Goal: Task Accomplishment & Management: Use online tool/utility

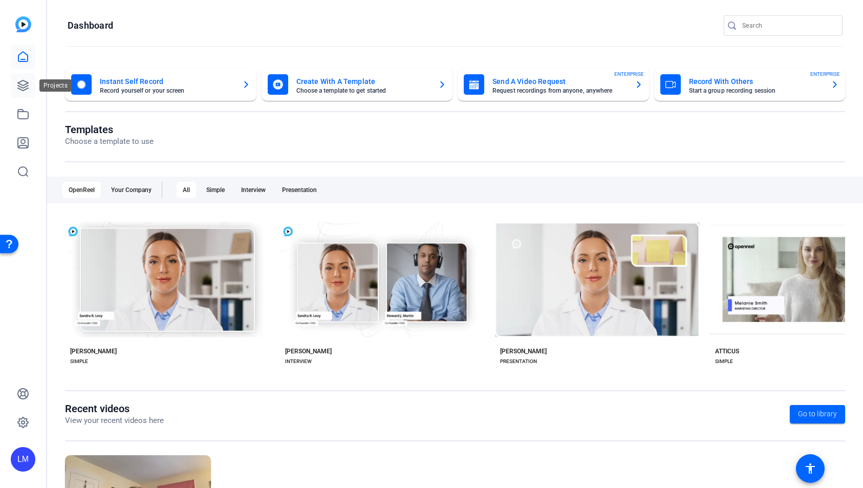
click at [25, 88] on icon at bounding box center [23, 85] width 12 height 12
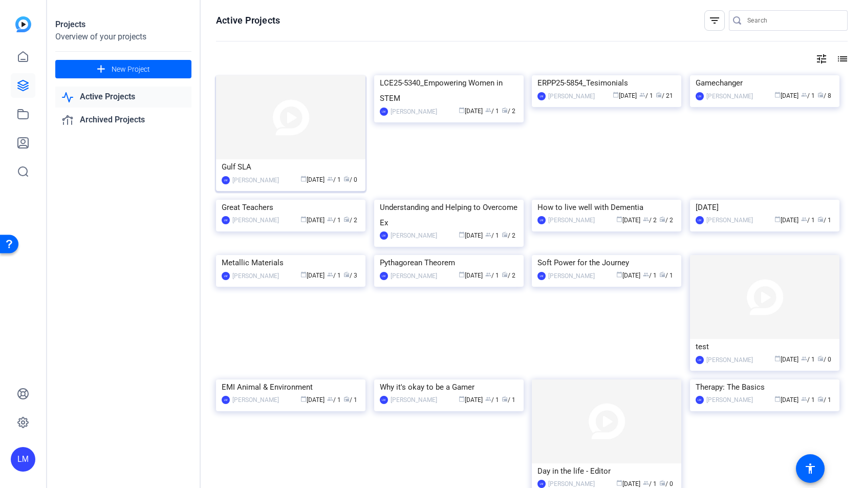
click at [282, 137] on img at bounding box center [291, 117] width 150 height 84
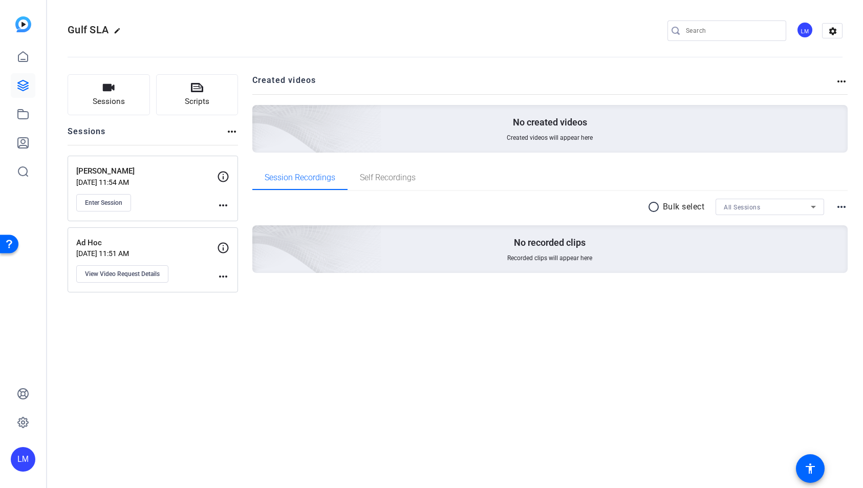
click at [223, 204] on mat-icon "more_horiz" at bounding box center [223, 205] width 12 height 12
click at [235, 219] on span "Edit Session" at bounding box center [248, 220] width 47 height 12
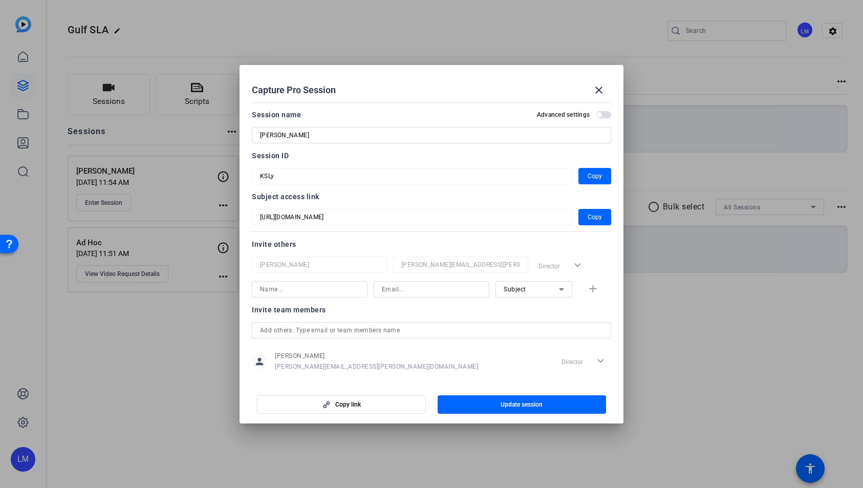
click at [389, 288] on input at bounding box center [431, 289] width 99 height 12
paste input "[PERSON_NAME][EMAIL_ADDRESS][PERSON_NAME][DOMAIN_NAME]"
type input "[PERSON_NAME][EMAIL_ADDRESS][PERSON_NAME][DOMAIN_NAME]"
click at [323, 291] on input at bounding box center [309, 289] width 99 height 12
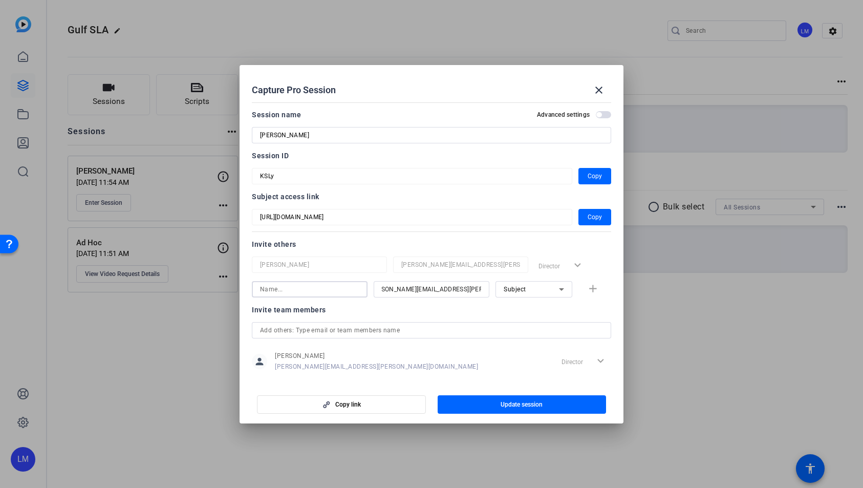
scroll to position [0, 0]
type input "[PERSON_NAME]"
click at [587, 289] on mat-icon "add" at bounding box center [593, 289] width 13 height 13
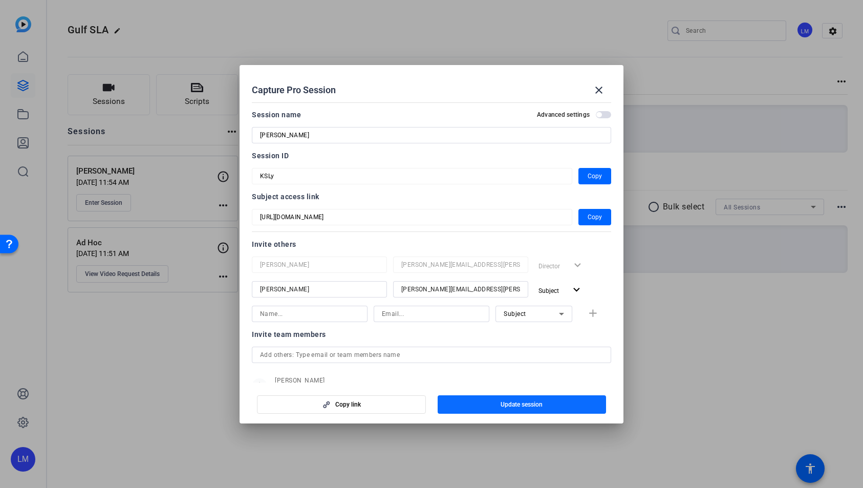
click at [524, 406] on span "Update session" at bounding box center [522, 404] width 42 height 8
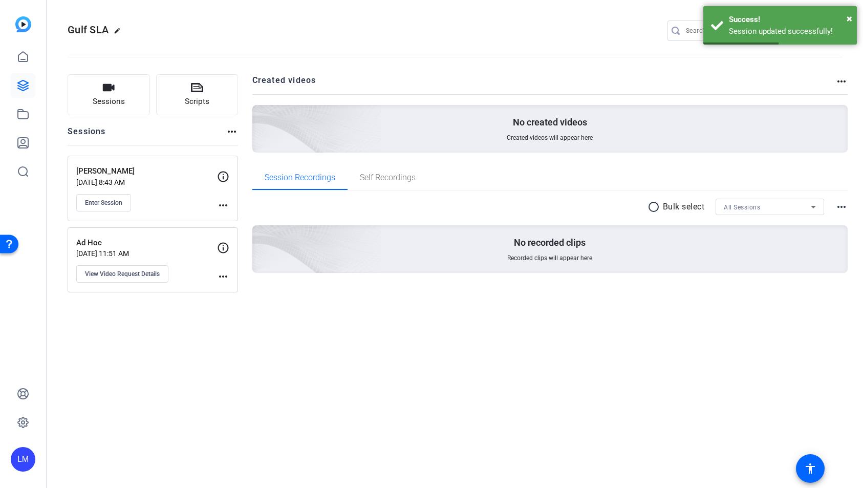
click at [222, 205] on mat-icon "more_horiz" at bounding box center [223, 205] width 12 height 12
click at [238, 219] on span "Edit Session" at bounding box center [248, 220] width 47 height 12
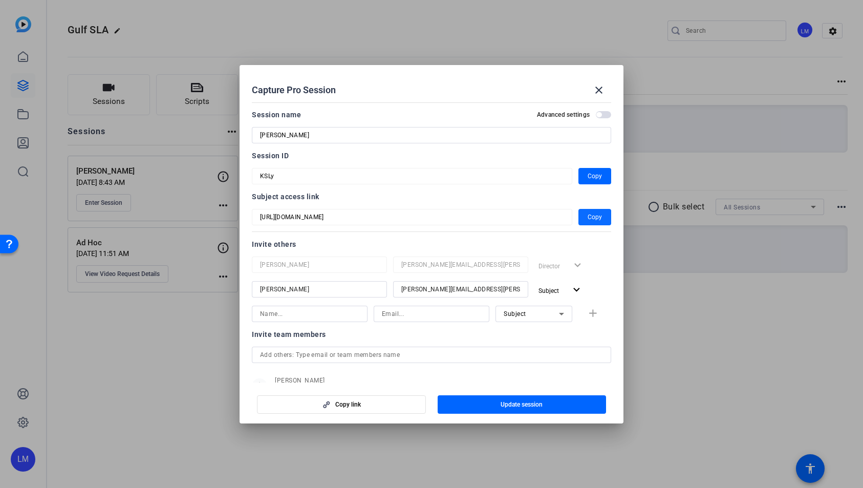
click at [598, 218] on span "button" at bounding box center [595, 217] width 33 height 25
click at [598, 91] on mat-icon "close" at bounding box center [599, 90] width 12 height 12
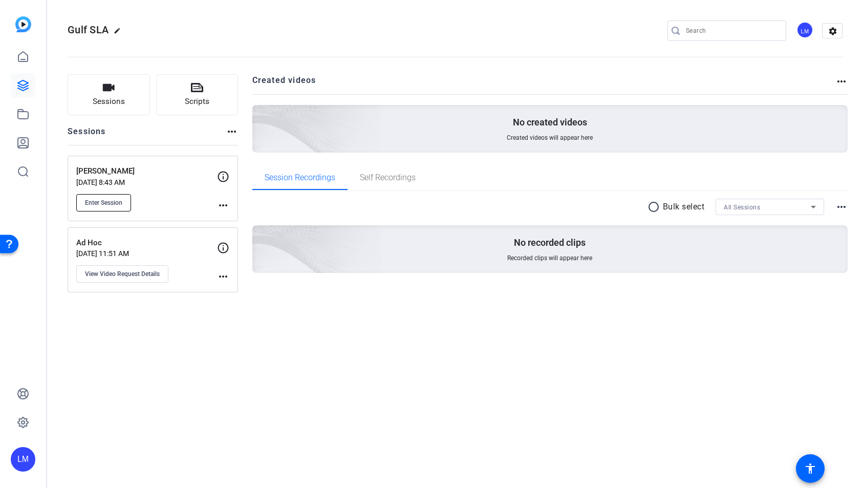
click at [115, 205] on span "Enter Session" at bounding box center [103, 203] width 37 height 8
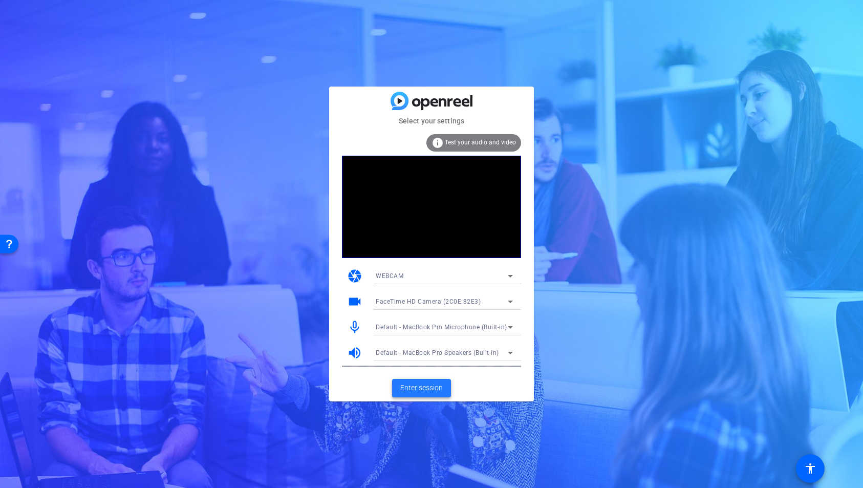
click at [432, 385] on span "Enter session" at bounding box center [421, 388] width 43 height 11
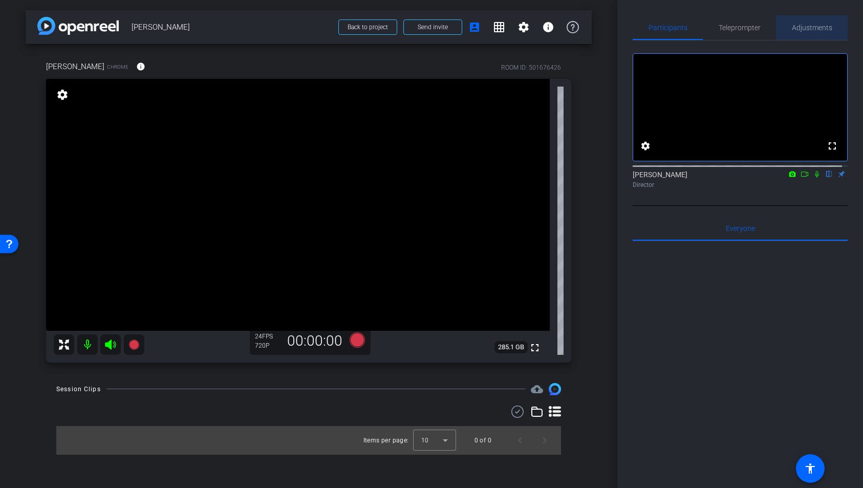
click at [810, 29] on span "Adjustments" at bounding box center [812, 27] width 40 height 7
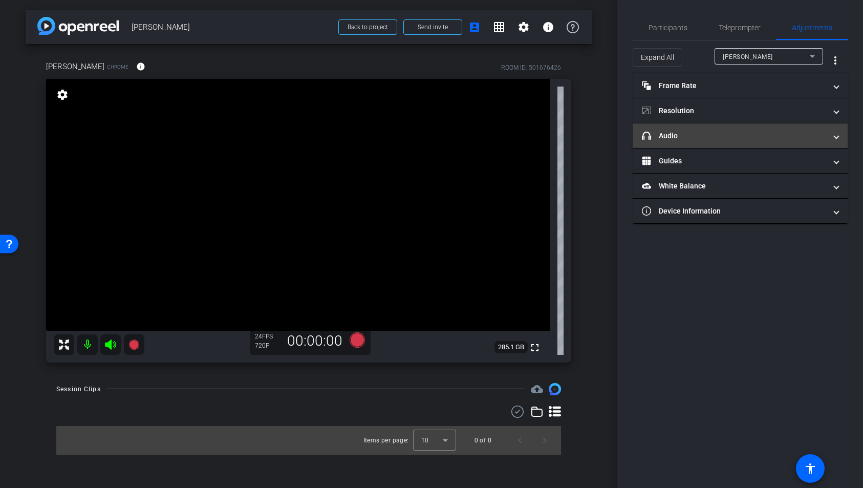
click at [822, 137] on mat-panel-title "headphone icon Audio" at bounding box center [734, 136] width 184 height 11
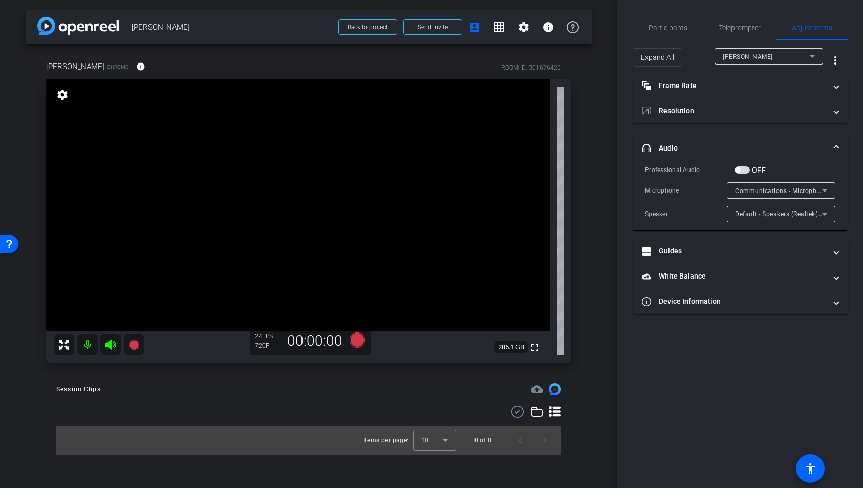
click at [830, 192] on icon at bounding box center [825, 190] width 12 height 12
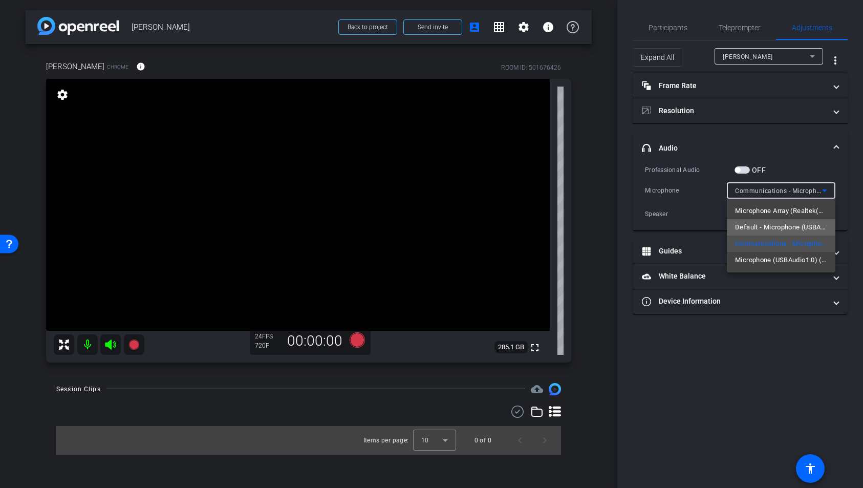
click at [813, 225] on span "Default - Microphone (USBAudio1.0) (4c4a:4155)" at bounding box center [781, 227] width 92 height 12
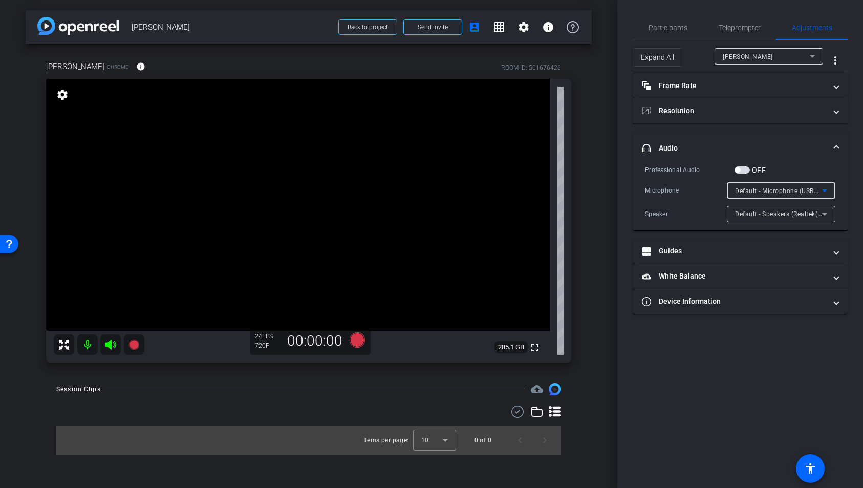
click at [825, 189] on icon at bounding box center [824, 190] width 5 height 3
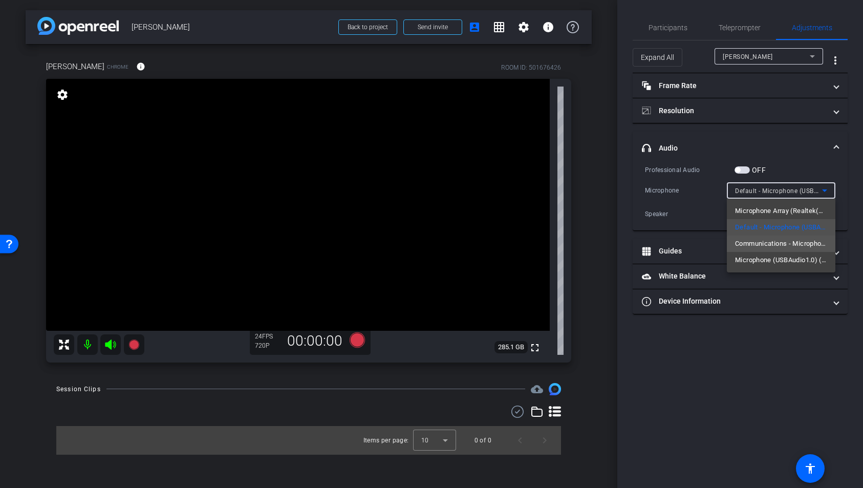
click at [816, 250] on mat-option "Communications - Microphone (USBAudio1.0) (4c4a:4155)" at bounding box center [781, 244] width 109 height 16
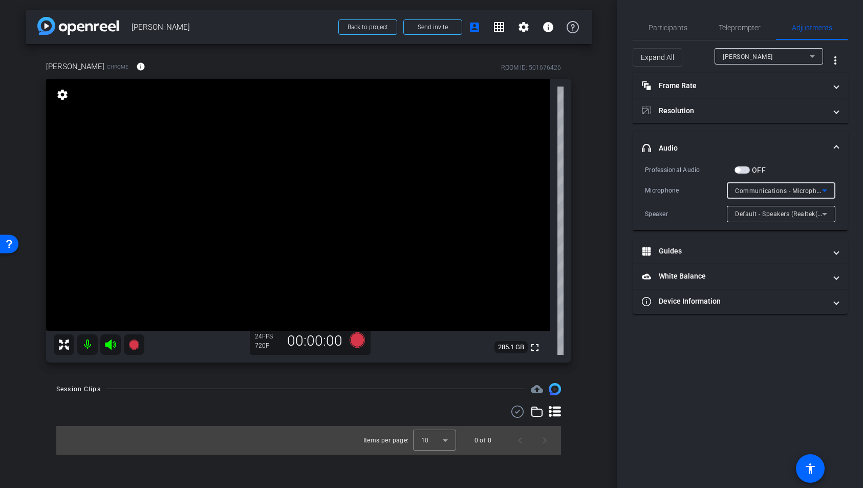
click at [827, 190] on icon at bounding box center [825, 190] width 12 height 12
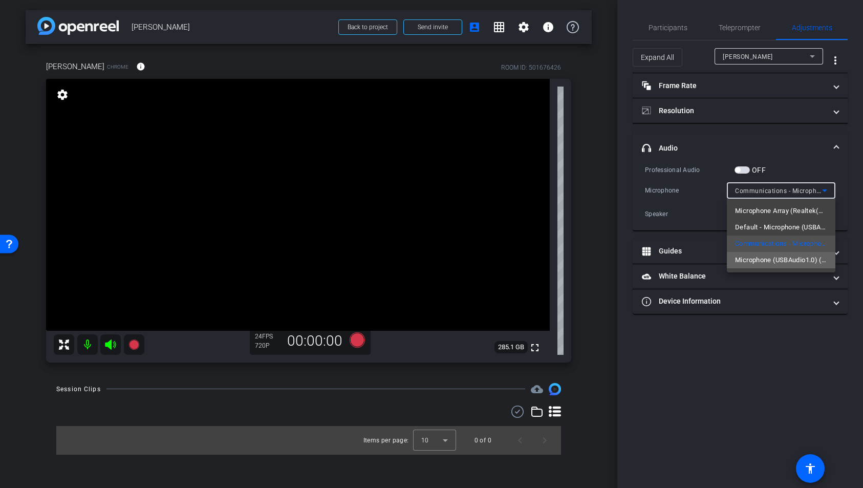
click at [809, 258] on span "Microphone (USBAudio1.0) (4c4a:4155)" at bounding box center [781, 260] width 92 height 12
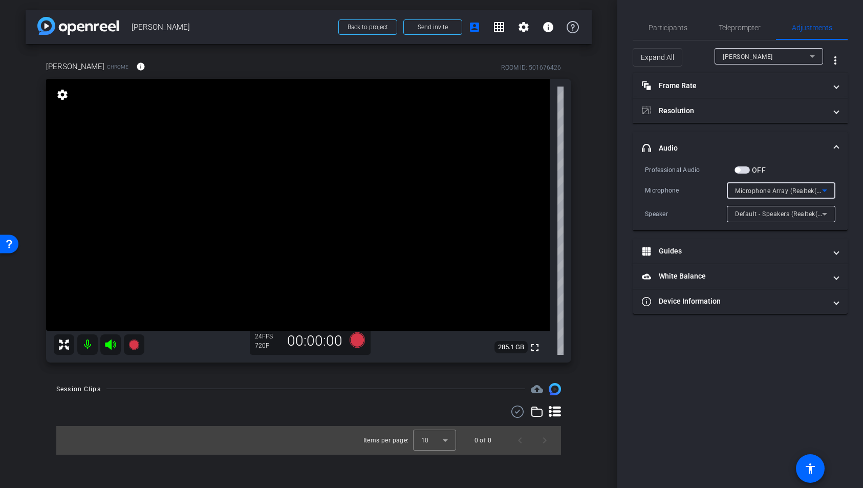
click at [826, 191] on icon at bounding box center [825, 190] width 12 height 12
click at [648, 226] on div at bounding box center [431, 244] width 863 height 488
click at [804, 82] on mat-panel-title "Frame Rate Frame Rate" at bounding box center [734, 85] width 184 height 11
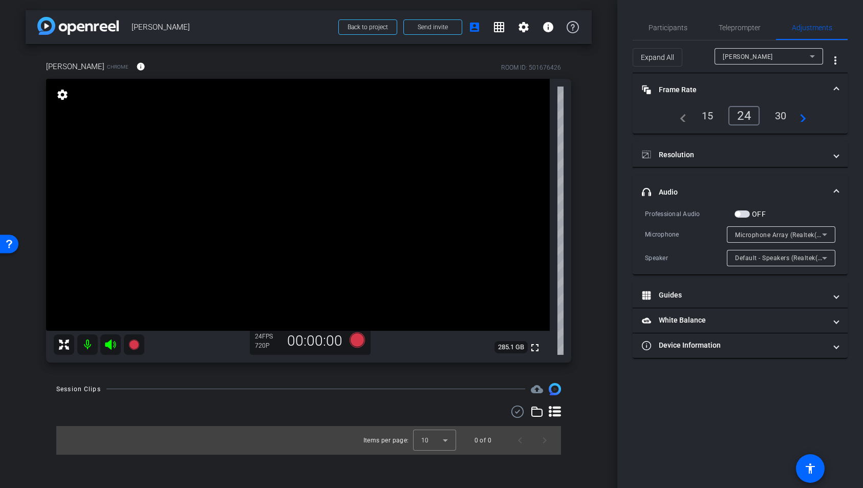
click at [806, 82] on mat-expansion-panel-header "Frame Rate Frame Rate" at bounding box center [740, 89] width 215 height 33
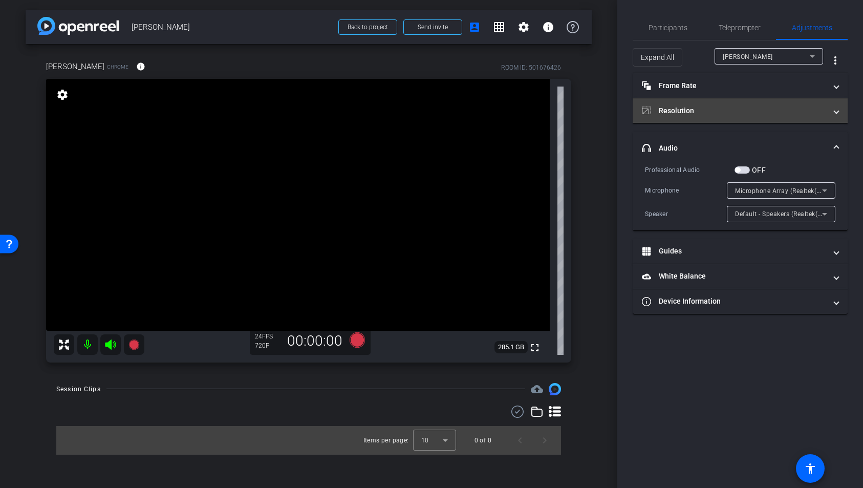
click at [798, 120] on mat-expansion-panel-header "Resolution" at bounding box center [740, 110] width 215 height 25
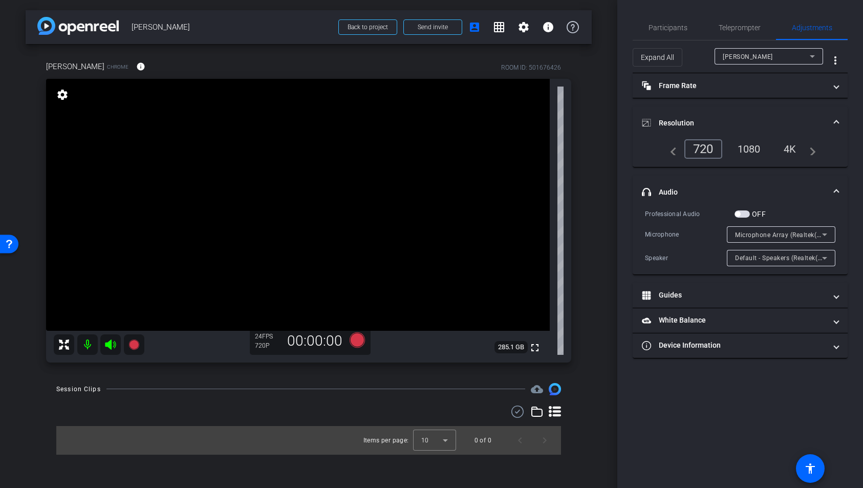
click at [755, 150] on div "1080" at bounding box center [749, 148] width 38 height 17
click at [824, 234] on icon at bounding box center [824, 235] width 5 height 3
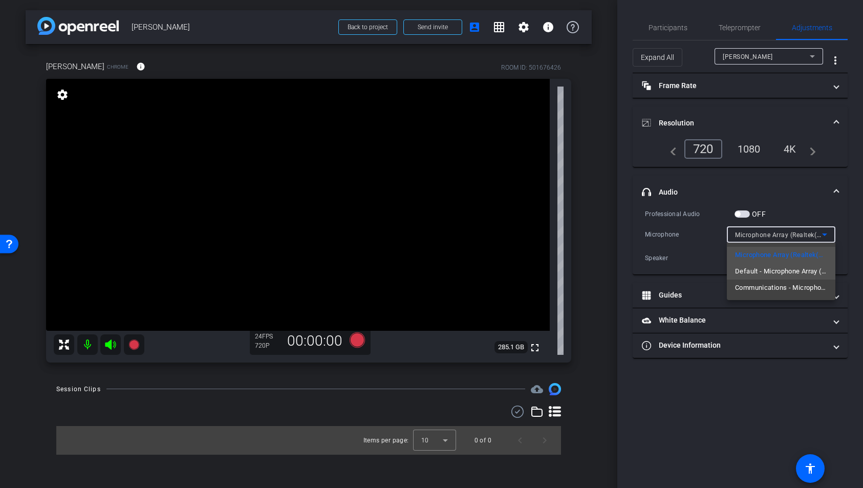
click at [813, 268] on span "Default - Microphone Array (Realtek(R) Audio)" at bounding box center [781, 271] width 92 height 12
click at [829, 257] on icon at bounding box center [825, 258] width 12 height 12
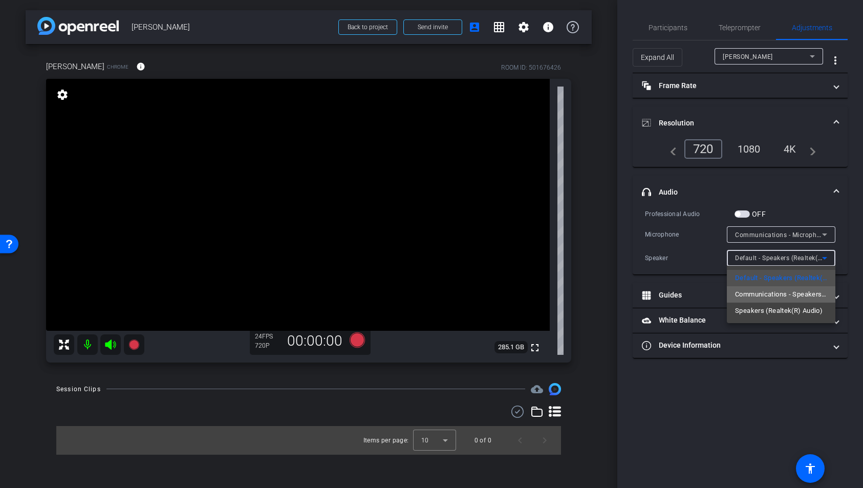
click at [824, 292] on span "Communications - Speakers (Realtek(R) Audio)" at bounding box center [781, 294] width 92 height 12
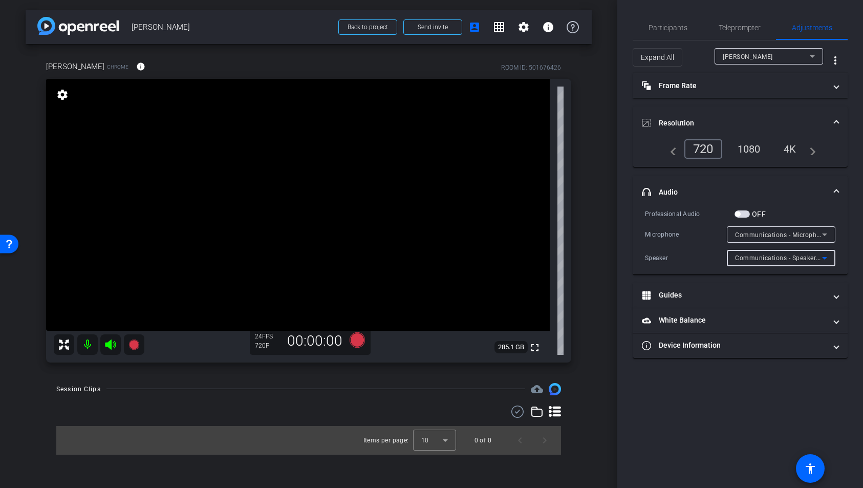
click at [829, 258] on icon at bounding box center [825, 258] width 12 height 12
click at [815, 276] on span "Default - Speakers (Realtek(R) Audio)" at bounding box center [781, 278] width 92 height 12
click at [833, 320] on span "White Balance White Balance" at bounding box center [738, 320] width 193 height 11
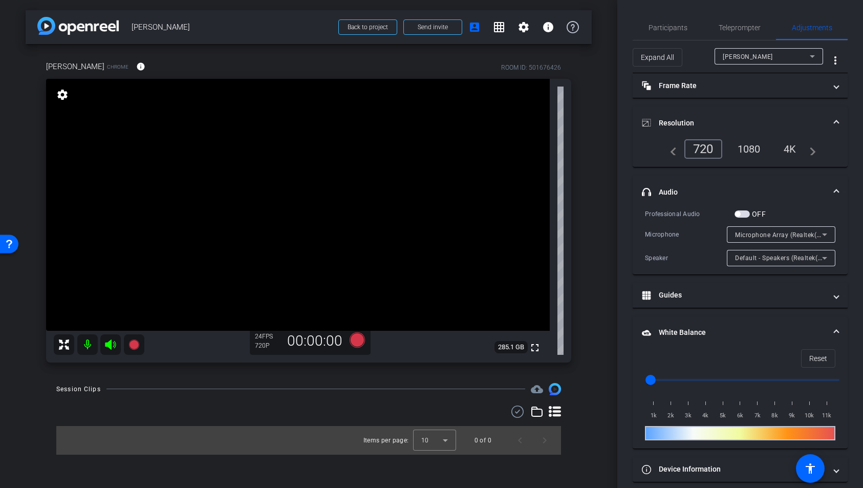
click at [835, 333] on span at bounding box center [837, 332] width 4 height 11
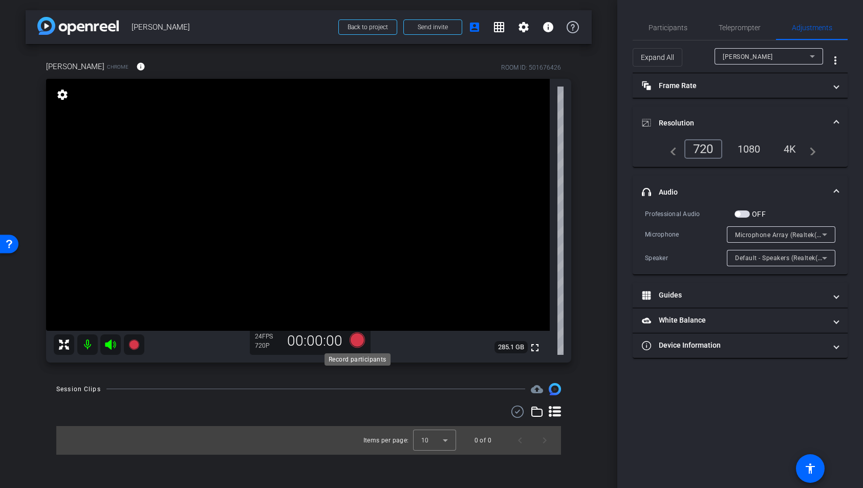
click at [358, 341] on icon at bounding box center [357, 339] width 15 height 15
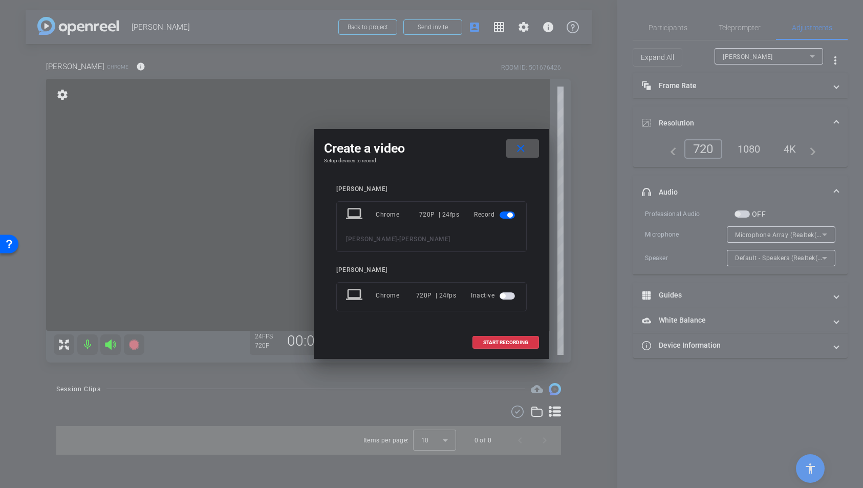
click at [513, 296] on span "button" at bounding box center [507, 295] width 15 height 7
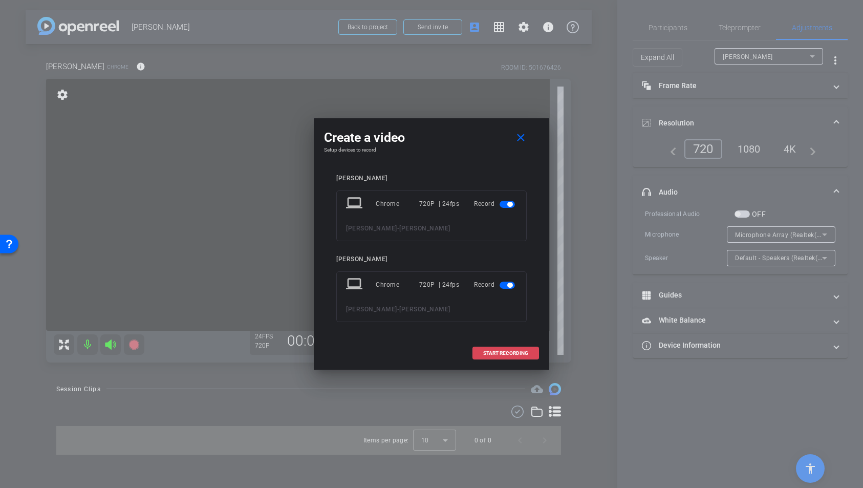
click at [512, 352] on span "START RECORDING" at bounding box center [505, 353] width 45 height 5
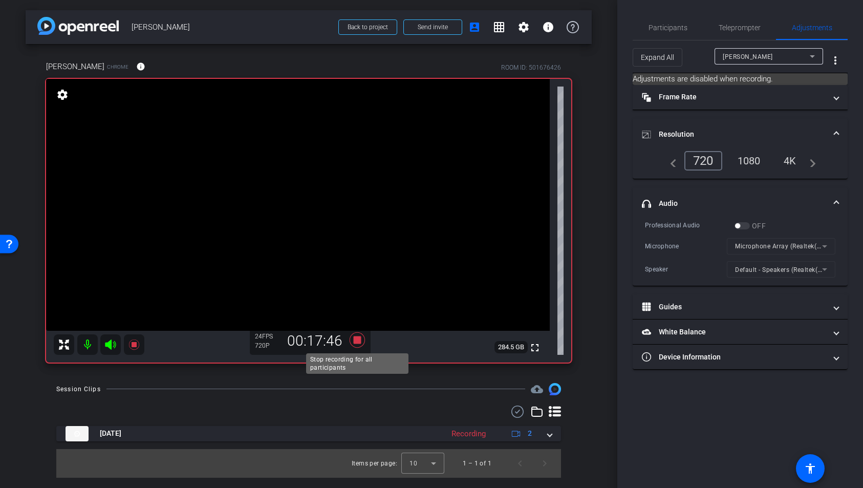
click at [360, 340] on icon at bounding box center [357, 339] width 15 height 15
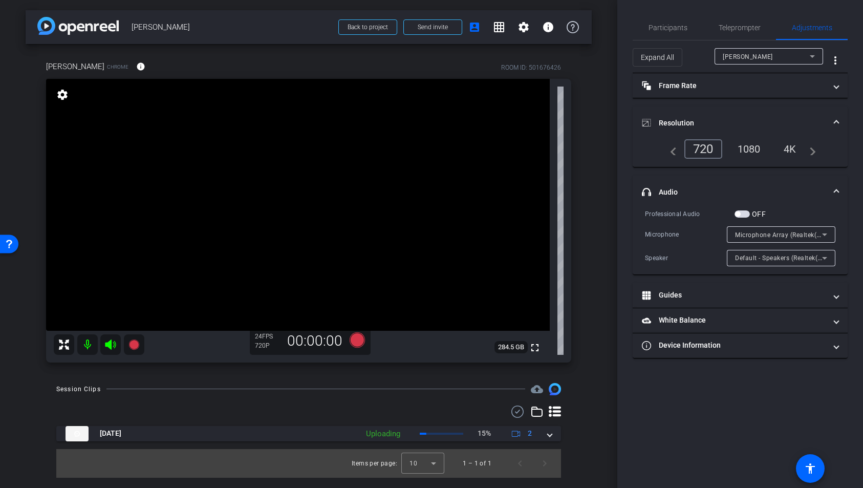
type input "11000"
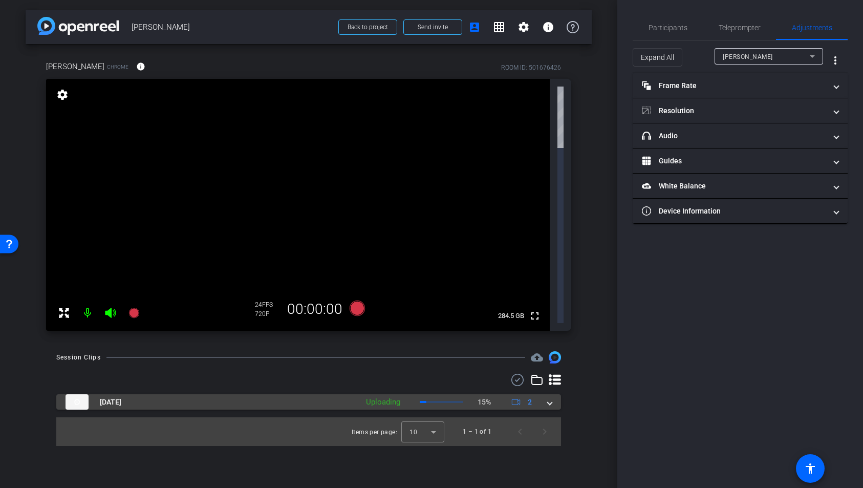
click at [551, 397] on span at bounding box center [550, 402] width 4 height 11
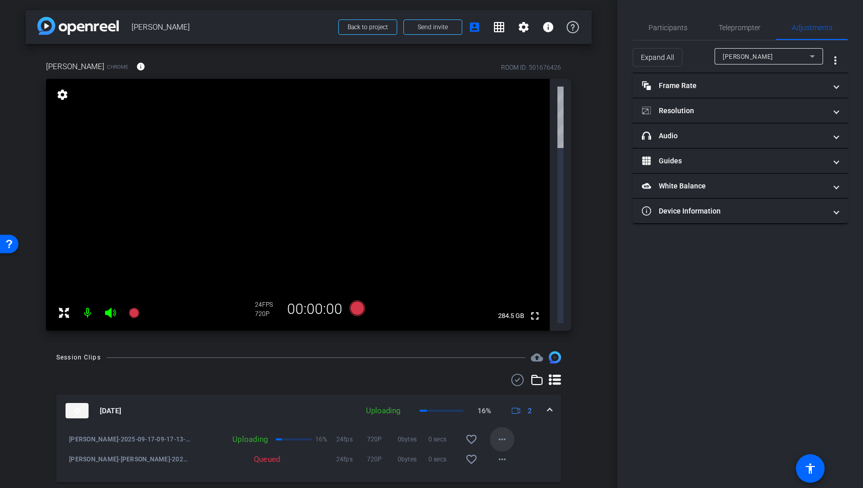
click at [503, 433] on mat-icon "more_horiz" at bounding box center [502, 439] width 12 height 12
click at [601, 263] on div at bounding box center [431, 244] width 863 height 488
click at [678, 30] on span "Participants" at bounding box center [668, 27] width 39 height 7
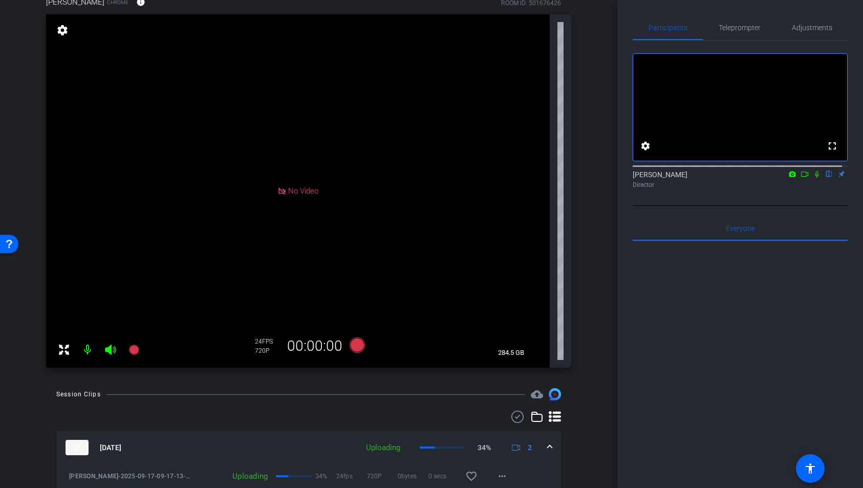
scroll to position [132, 0]
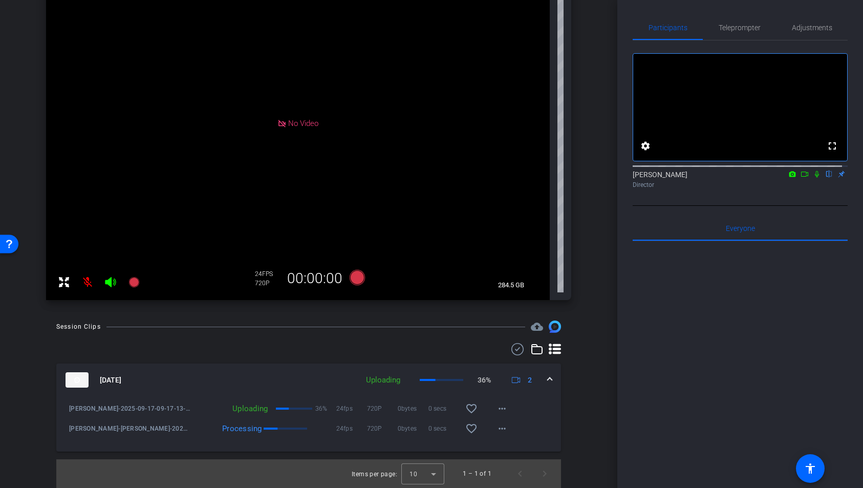
click at [813, 178] on icon at bounding box center [817, 174] width 8 height 7
click at [499, 408] on mat-icon "more_horiz" at bounding box center [502, 408] width 12 height 12
click at [578, 396] on div at bounding box center [431, 244] width 863 height 488
click at [501, 431] on mat-icon "more_horiz" at bounding box center [502, 428] width 12 height 12
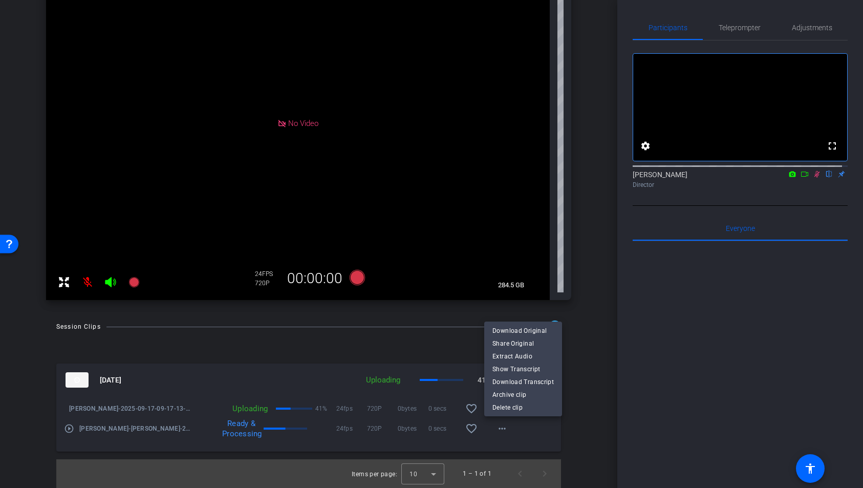
click at [576, 437] on div at bounding box center [431, 244] width 863 height 488
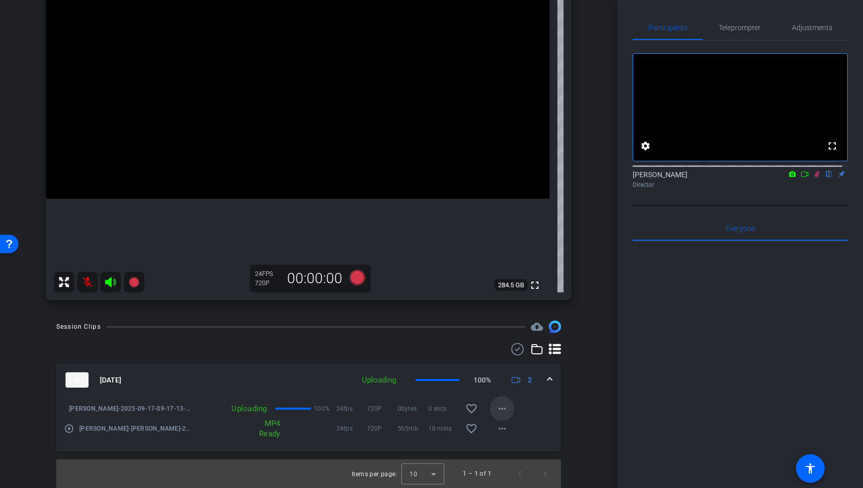
click at [502, 411] on mat-icon "more_horiz" at bounding box center [502, 408] width 12 height 12
click at [570, 402] on div at bounding box center [431, 244] width 863 height 488
click at [496, 409] on mat-icon "more_horiz" at bounding box center [502, 408] width 12 height 12
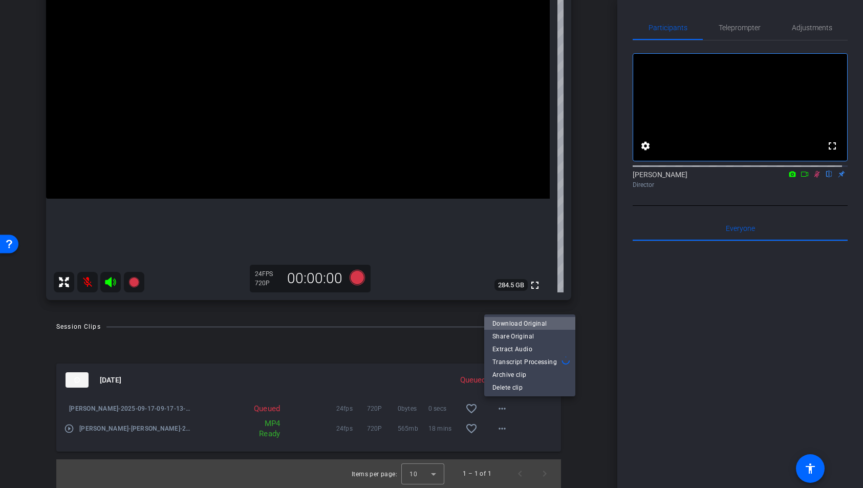
click at [548, 326] on span "Download Original" at bounding box center [530, 323] width 75 height 12
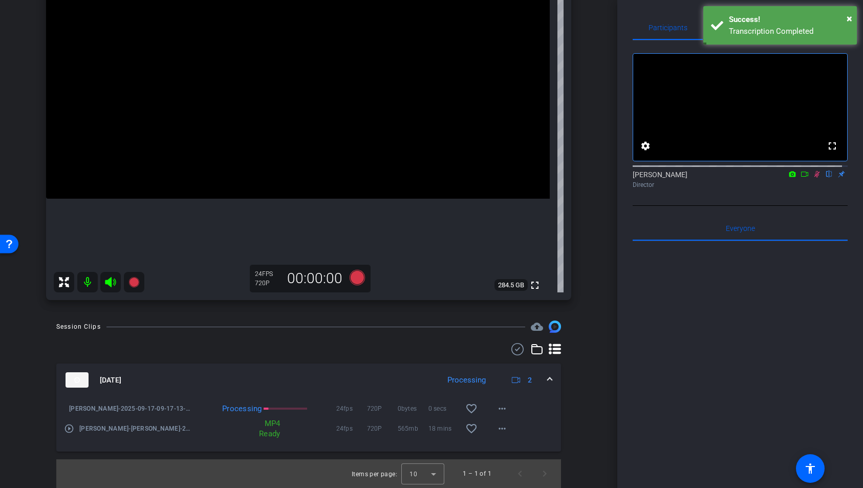
scroll to position [130, 0]
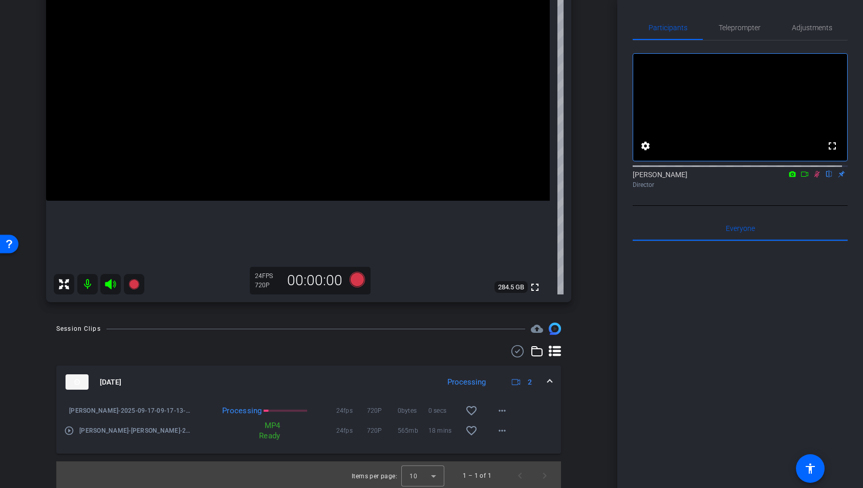
click at [815, 178] on icon at bounding box center [818, 174] width 6 height 7
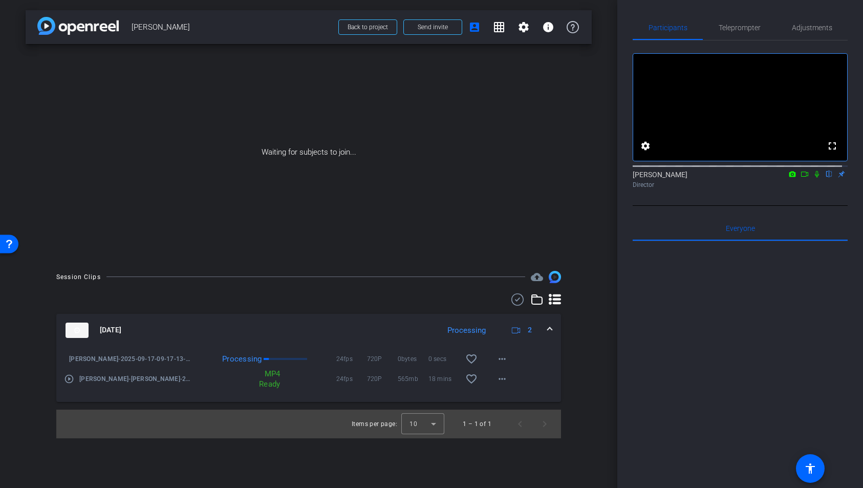
scroll to position [0, 0]
click at [813, 178] on icon at bounding box center [817, 174] width 8 height 7
click at [801, 178] on icon at bounding box center [805, 174] width 8 height 7
click at [504, 360] on mat-icon "more_horiz" at bounding box center [502, 359] width 12 height 12
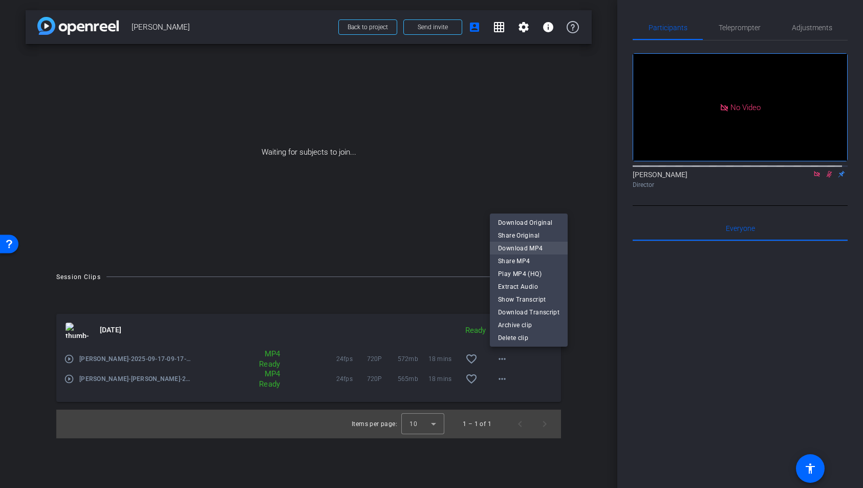
click at [539, 247] on span "Download MP4" at bounding box center [528, 248] width 61 height 12
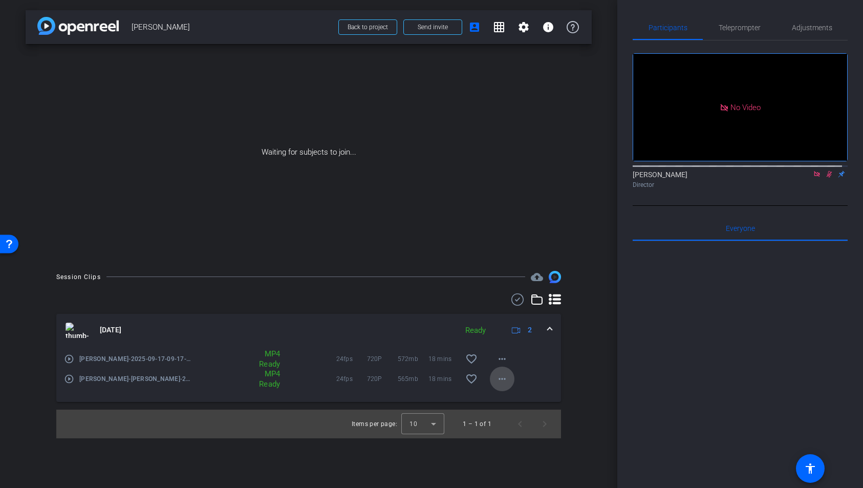
click at [505, 379] on mat-icon "more_horiz" at bounding box center [502, 379] width 12 height 12
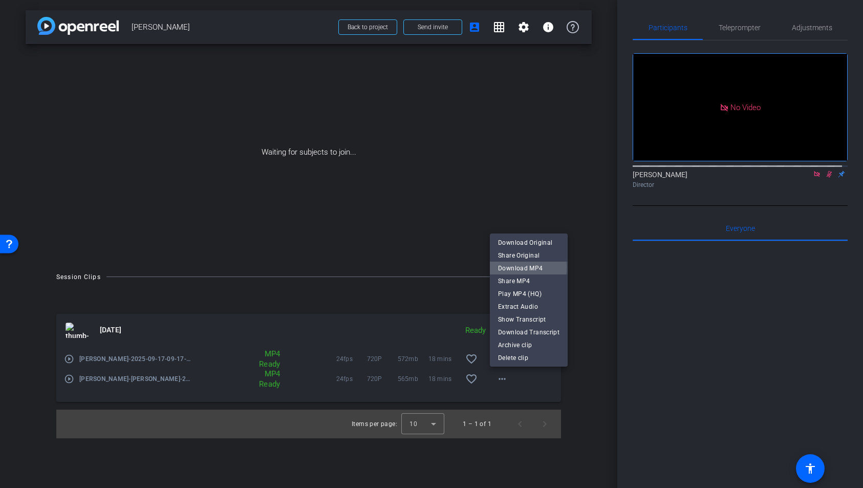
click at [523, 267] on span "Download MP4" at bounding box center [528, 268] width 61 height 12
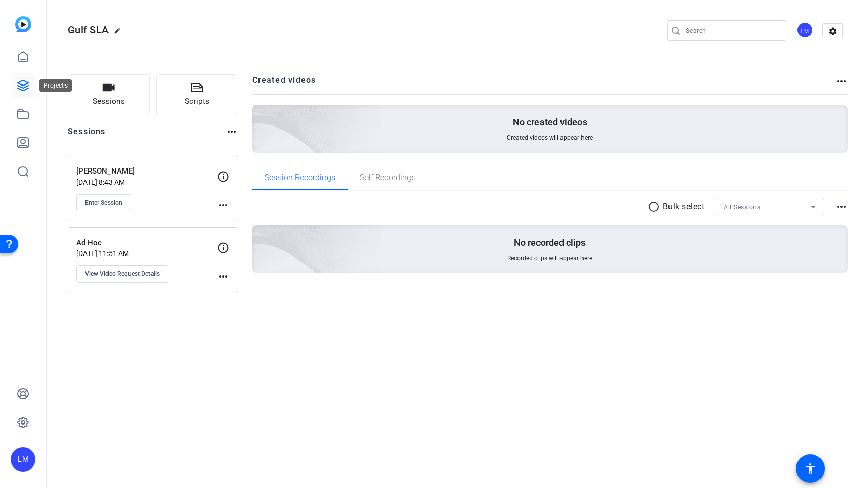
click at [20, 83] on icon at bounding box center [23, 85] width 12 height 12
